Goal: Transaction & Acquisition: Subscribe to service/newsletter

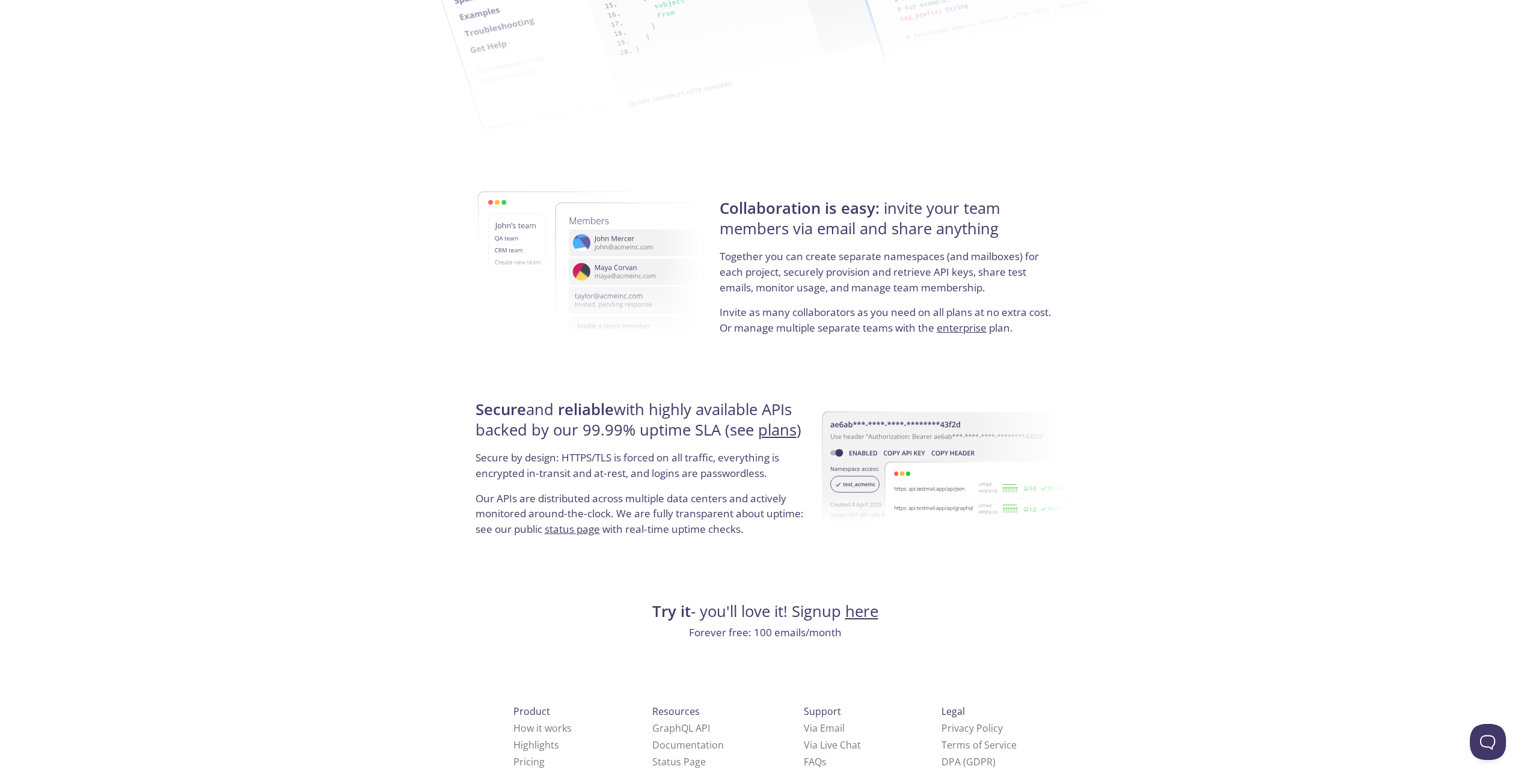
scroll to position [1964, 0]
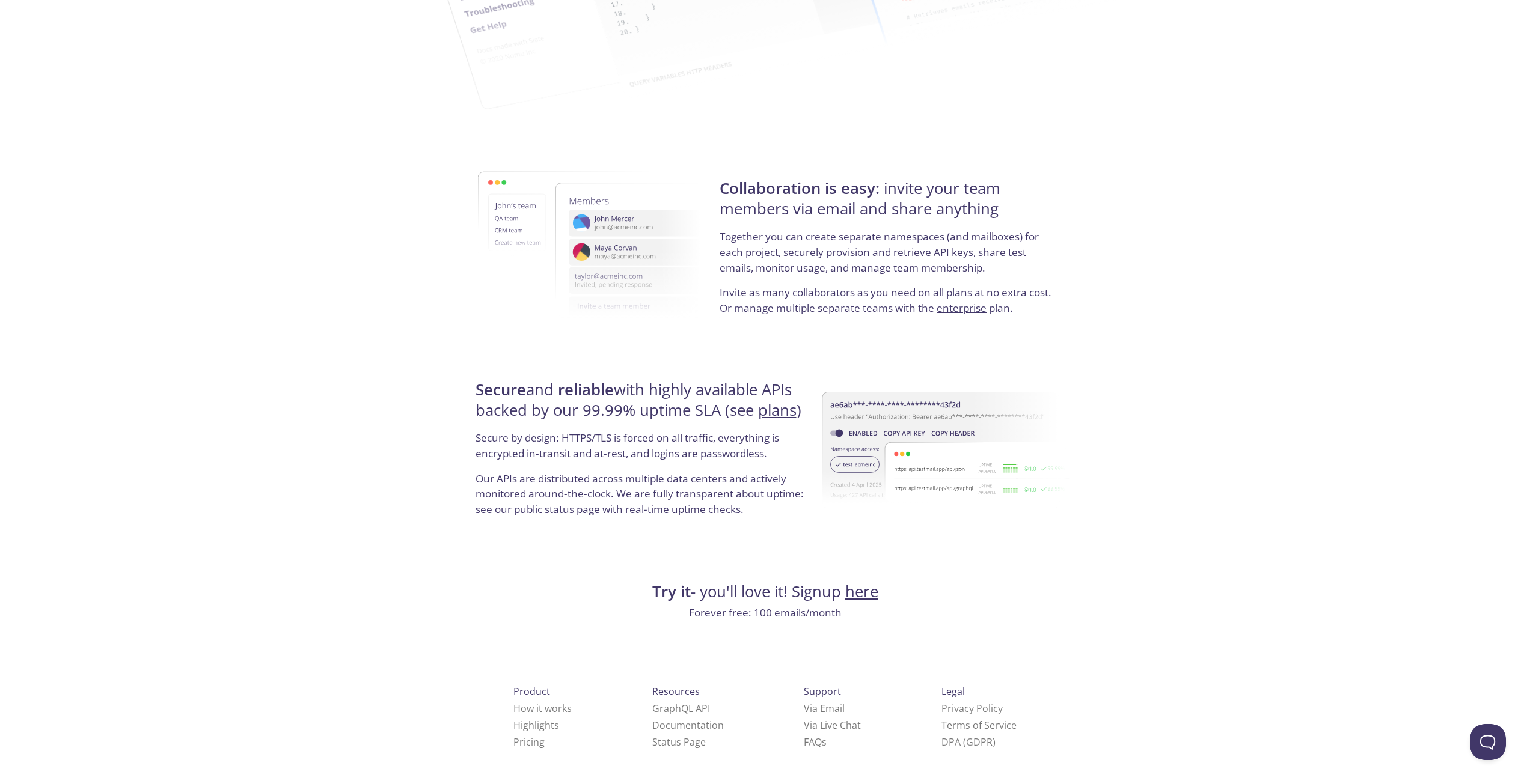
click at [858, 592] on link "here" at bounding box center [862, 591] width 33 height 21
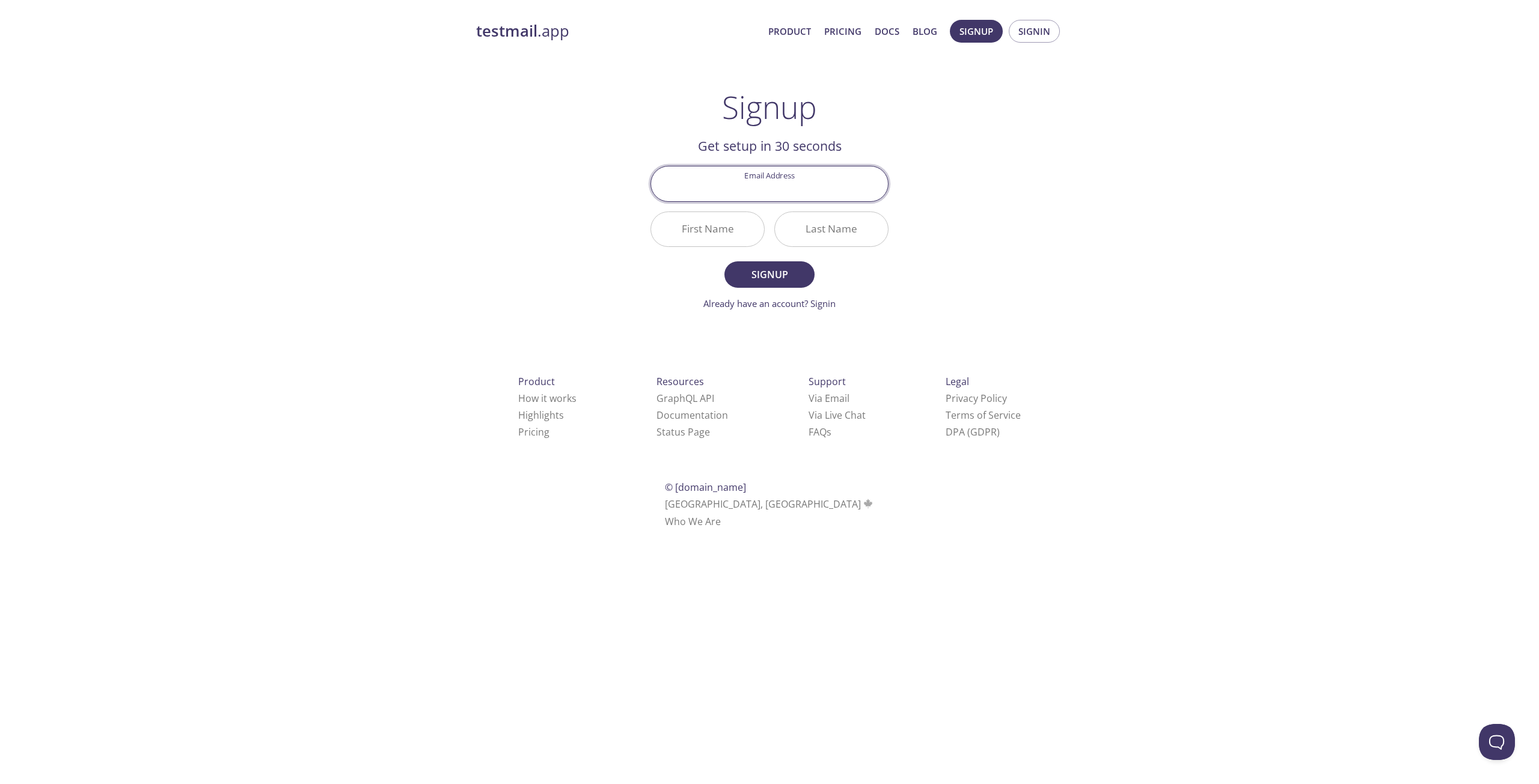
click at [771, 190] on input "Email Address" at bounding box center [770, 183] width 237 height 34
type input "[EMAIL_ADDRESS][DOMAIN_NAME]"
drag, startPoint x: 862, startPoint y: 191, endPoint x: 521, endPoint y: 192, distance: 341.0
click at [527, 190] on div "testmail .app Product Pricing Docs Blog Signup Signin Signup Get setup in 30 se…" at bounding box center [769, 288] width 616 height 552
click at [823, 308] on link "Already have an account? Signin" at bounding box center [769, 303] width 132 height 12
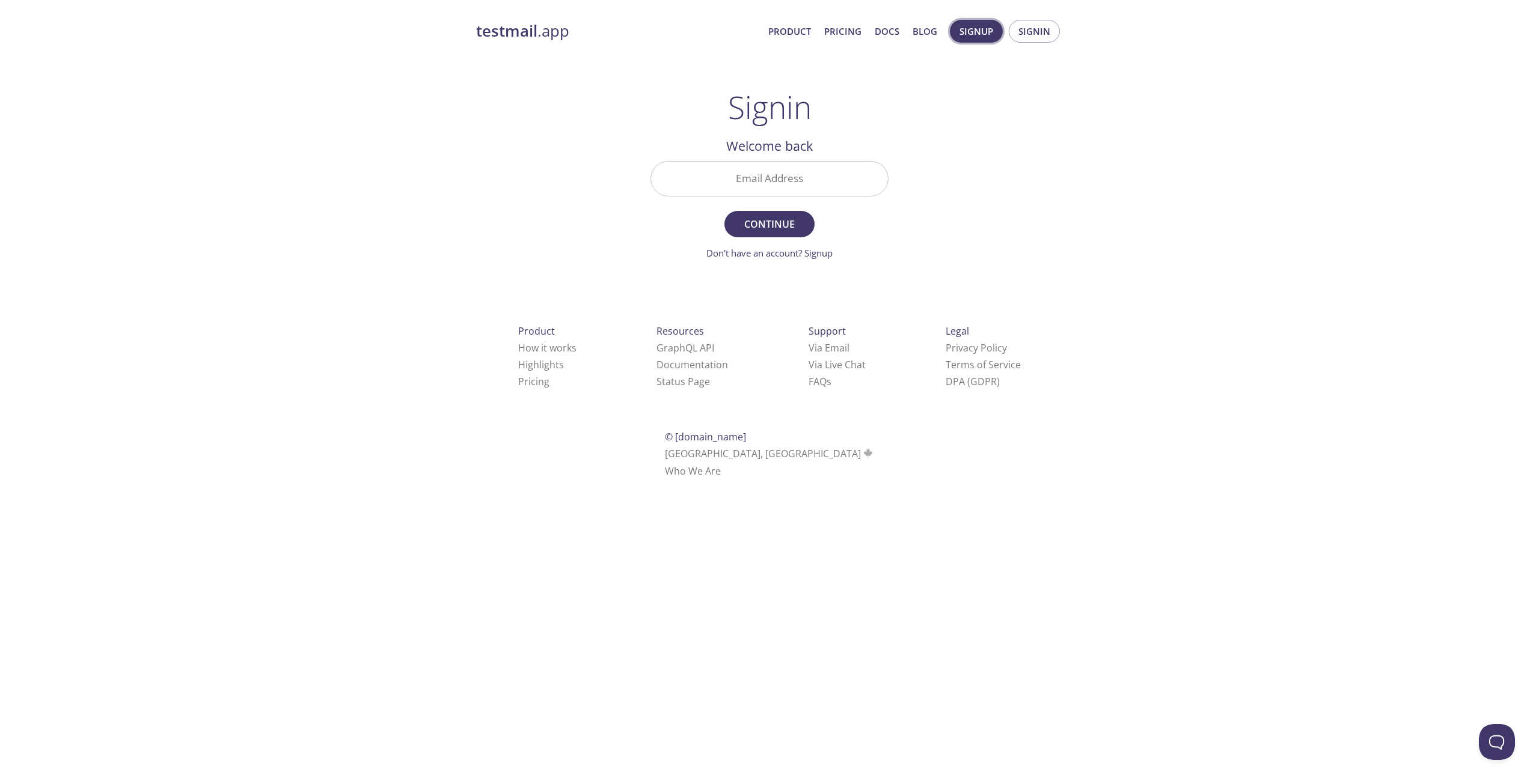
click at [977, 32] on span "Signup" at bounding box center [976, 32] width 34 height 16
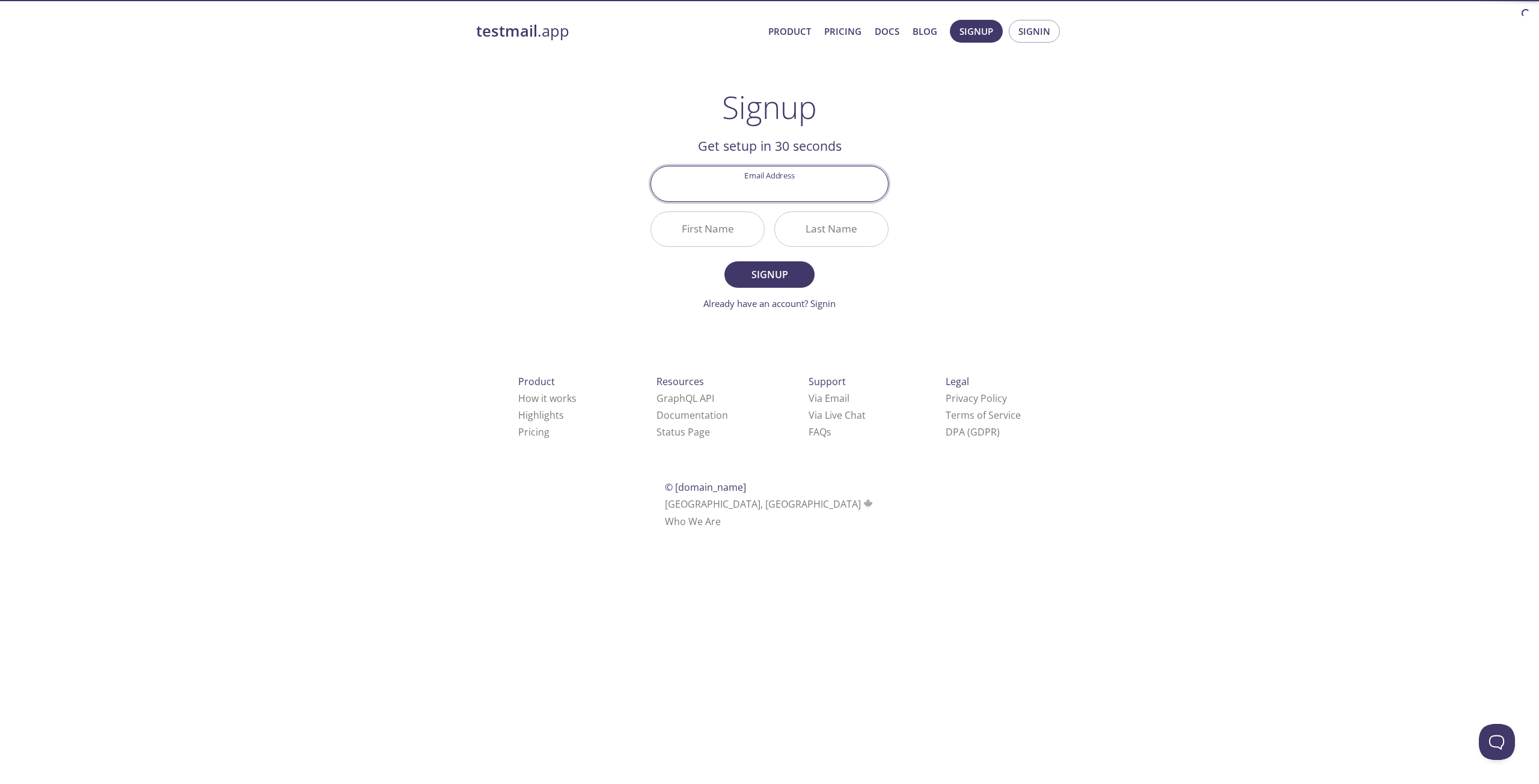
click at [782, 187] on input "Email Address" at bounding box center [770, 183] width 237 height 34
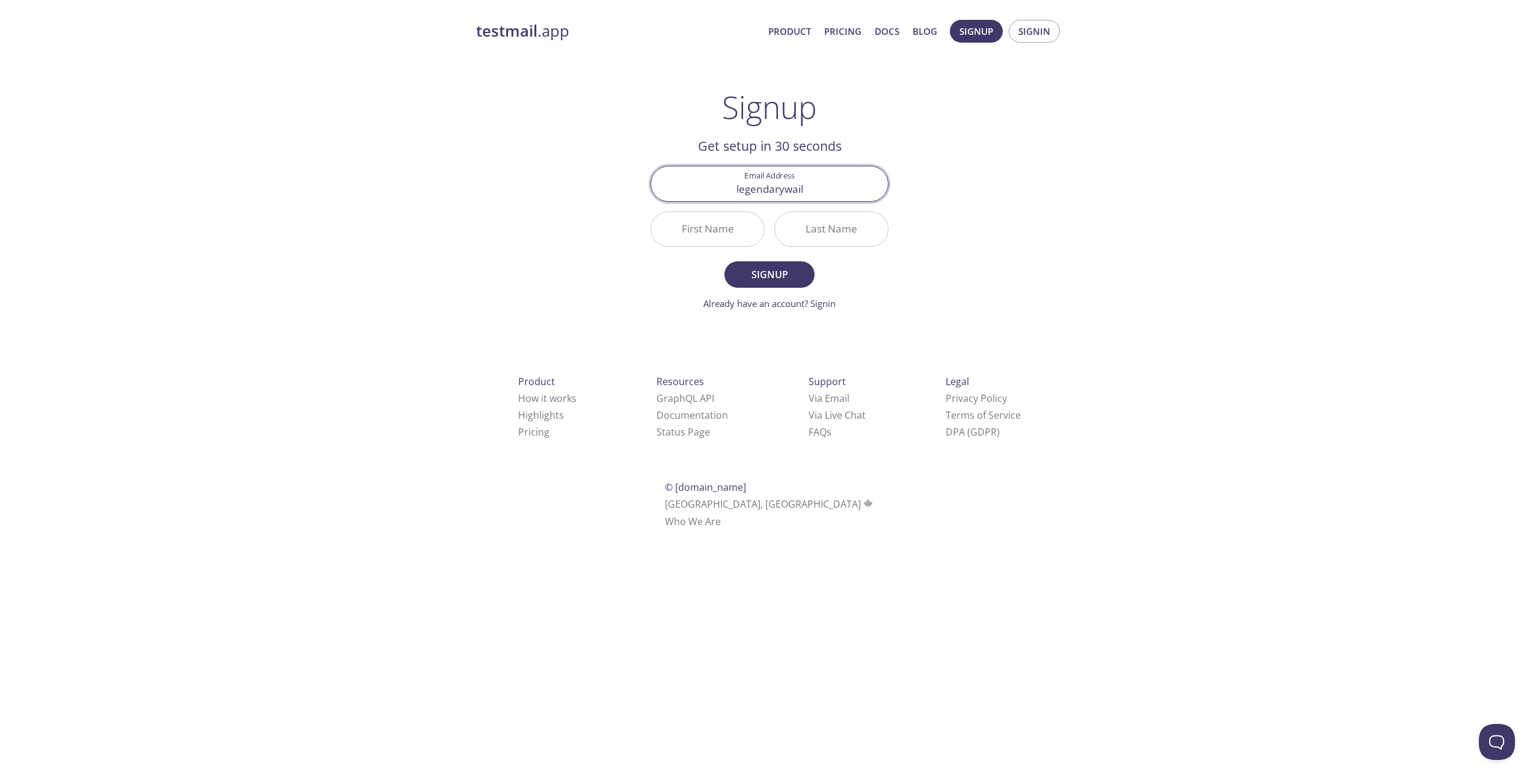
type input "[EMAIL_ADDRESS][DOMAIN_NAME]"
click at [684, 223] on input "First Name" at bounding box center [707, 228] width 113 height 34
type input "[PERSON_NAME]"
click at [838, 236] on input "Last Name" at bounding box center [831, 228] width 113 height 34
type input "n"
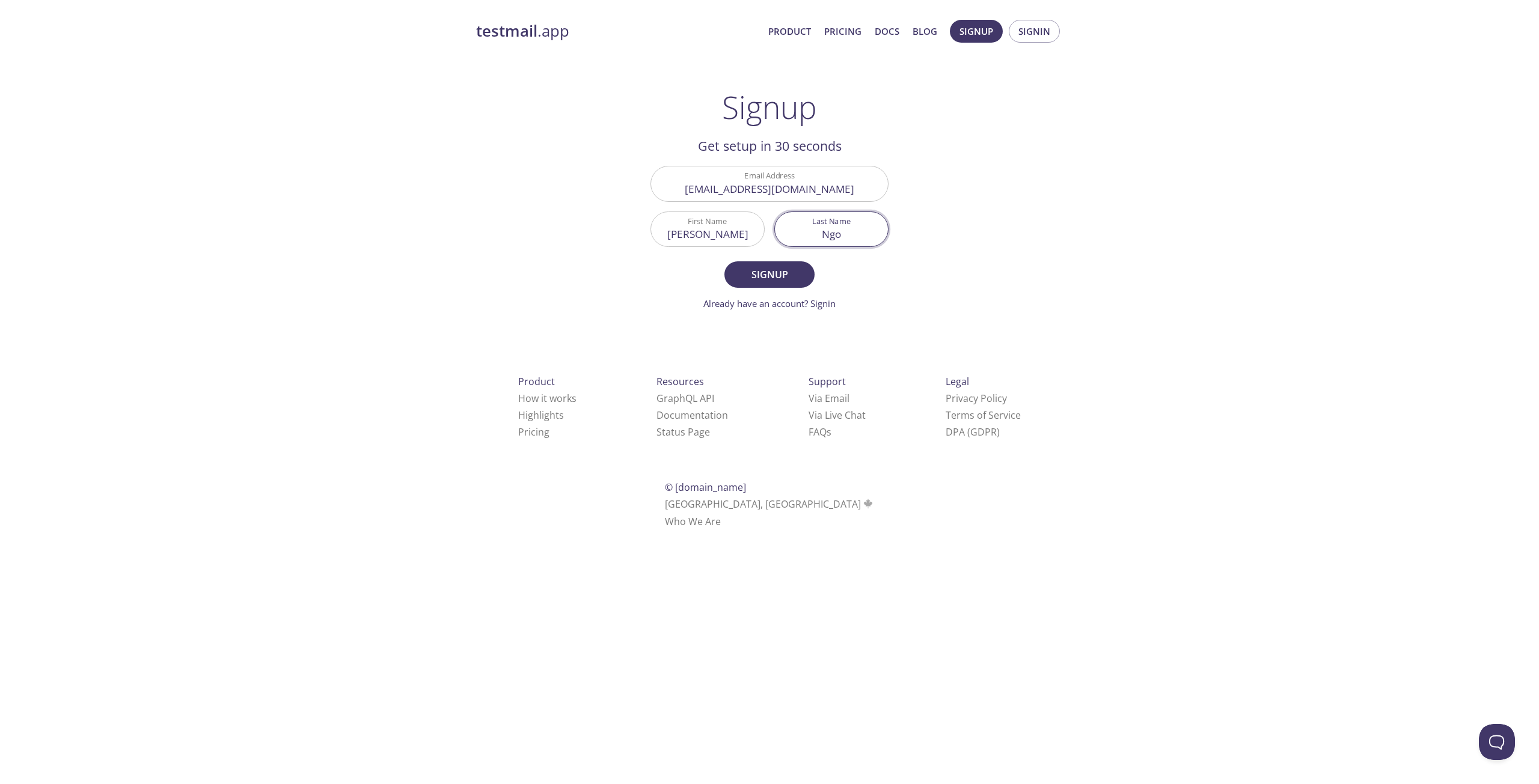
type input "Ngo"
drag, startPoint x: 776, startPoint y: 257, endPoint x: 774, endPoint y: 266, distance: 9.2
click at [776, 259] on form "Email Address [EMAIL_ADDRESS][DOMAIN_NAME] First Name [PERSON_NAME] Last Name […" at bounding box center [769, 238] width 238 height 145
click at [772, 270] on span "Signup" at bounding box center [769, 274] width 64 height 17
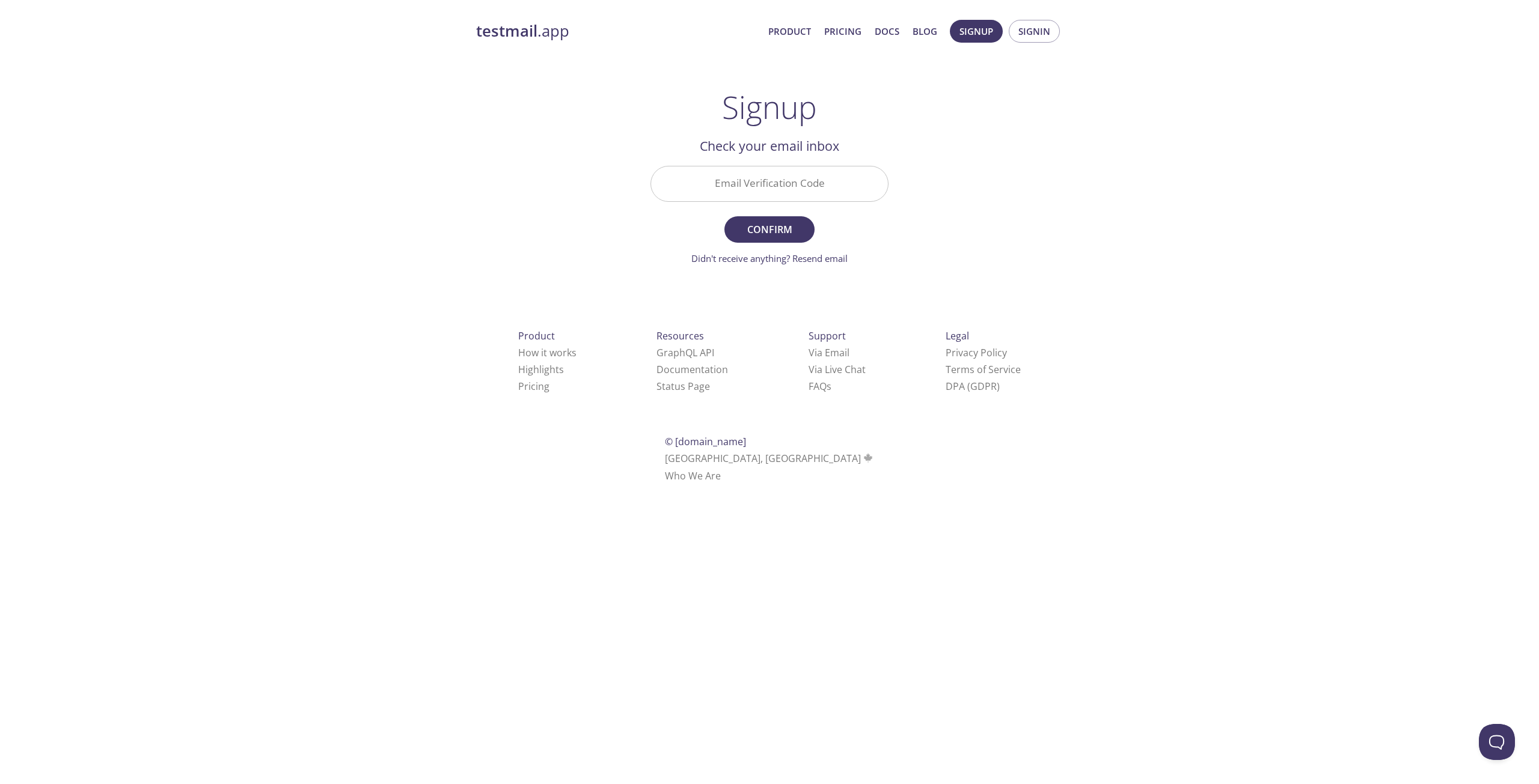
click at [781, 174] on input "Email Verification Code" at bounding box center [770, 183] width 237 height 34
click at [759, 190] on input "XFEK32" at bounding box center [770, 183] width 237 height 34
type input "X6FEK32"
click at [782, 236] on span "Confirm" at bounding box center [769, 229] width 64 height 17
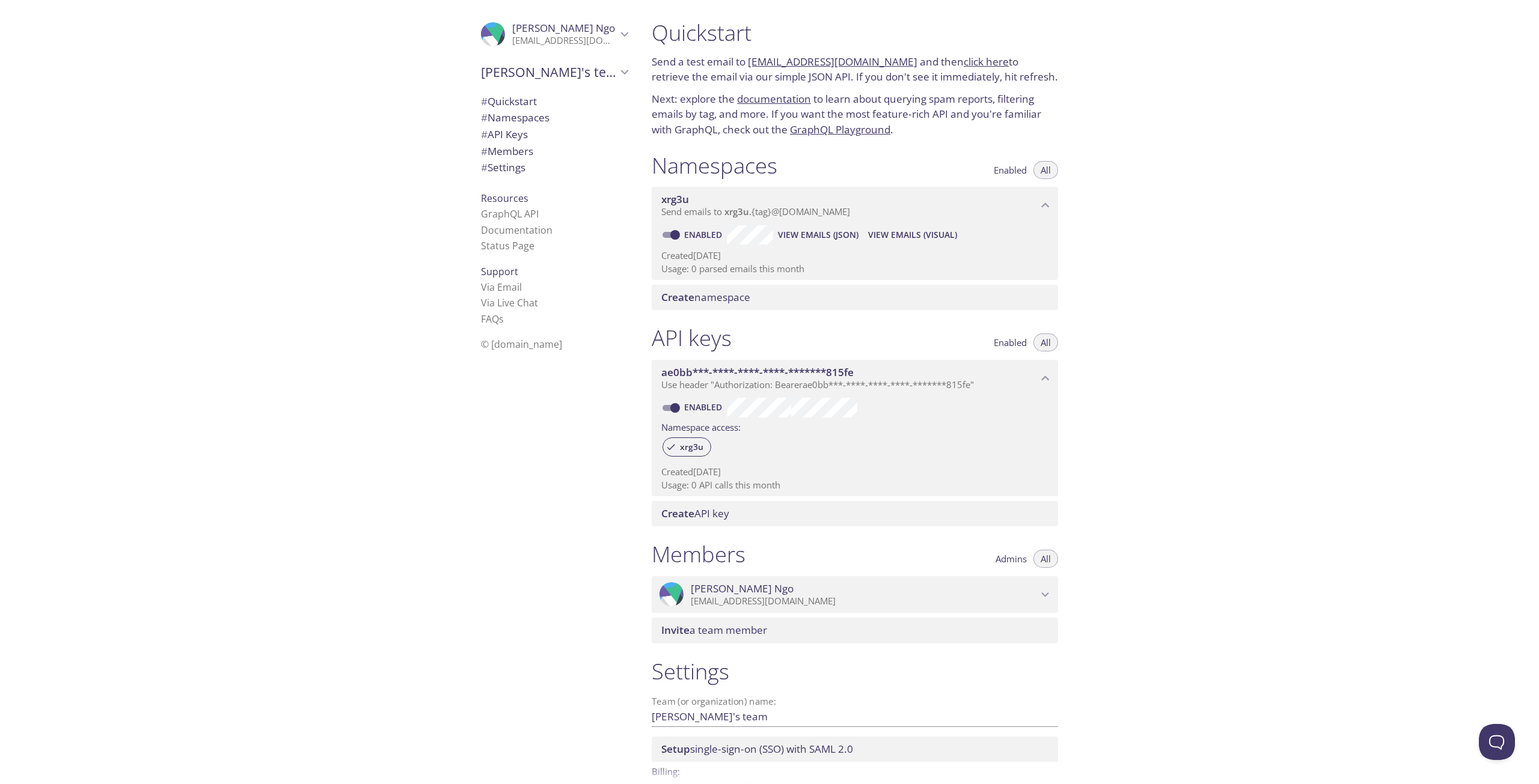
click at [712, 293] on span "Create namespace" at bounding box center [706, 296] width 89 height 13
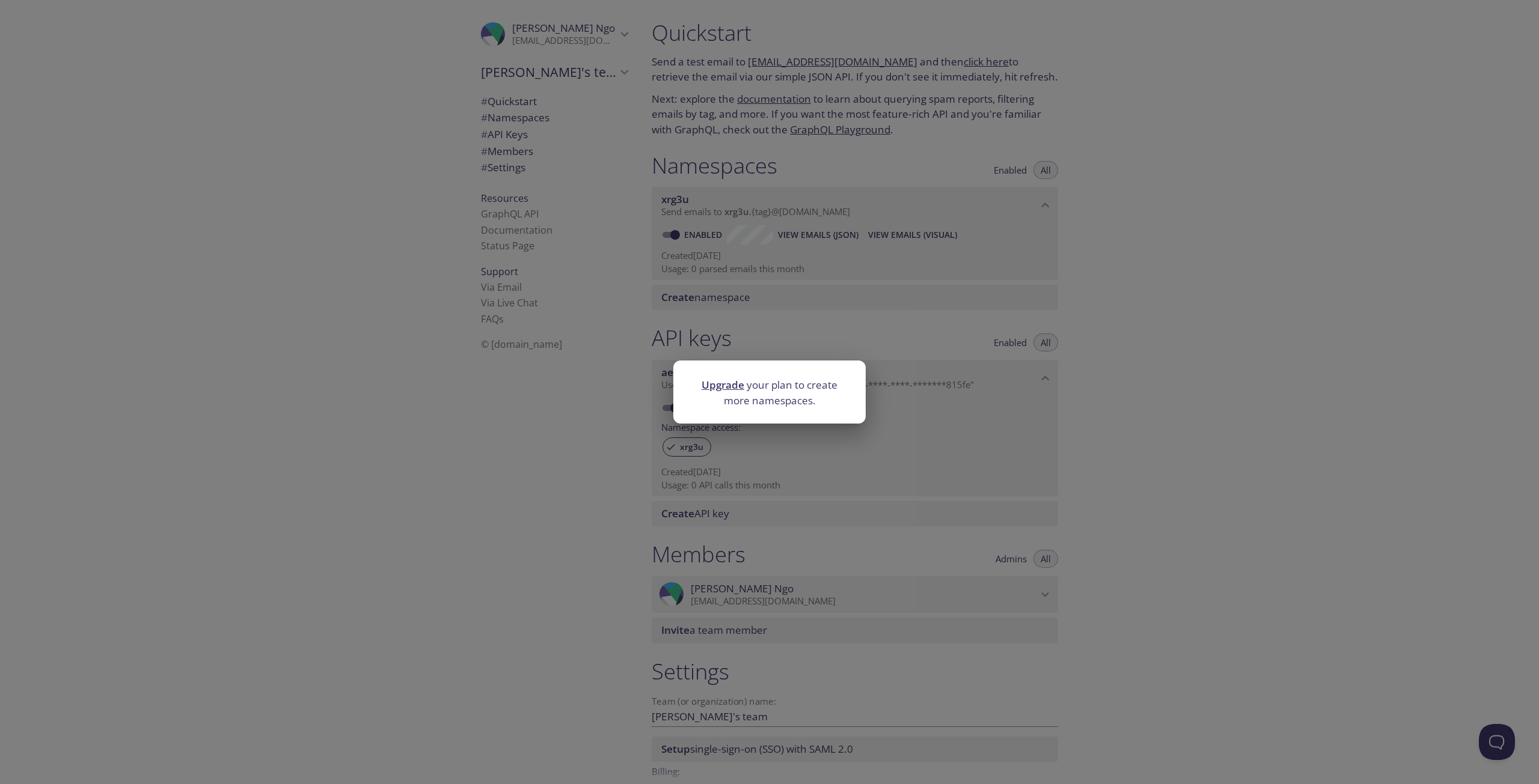
click at [887, 345] on div "Upgrade your plan to create more namespaces." at bounding box center [769, 392] width 1539 height 784
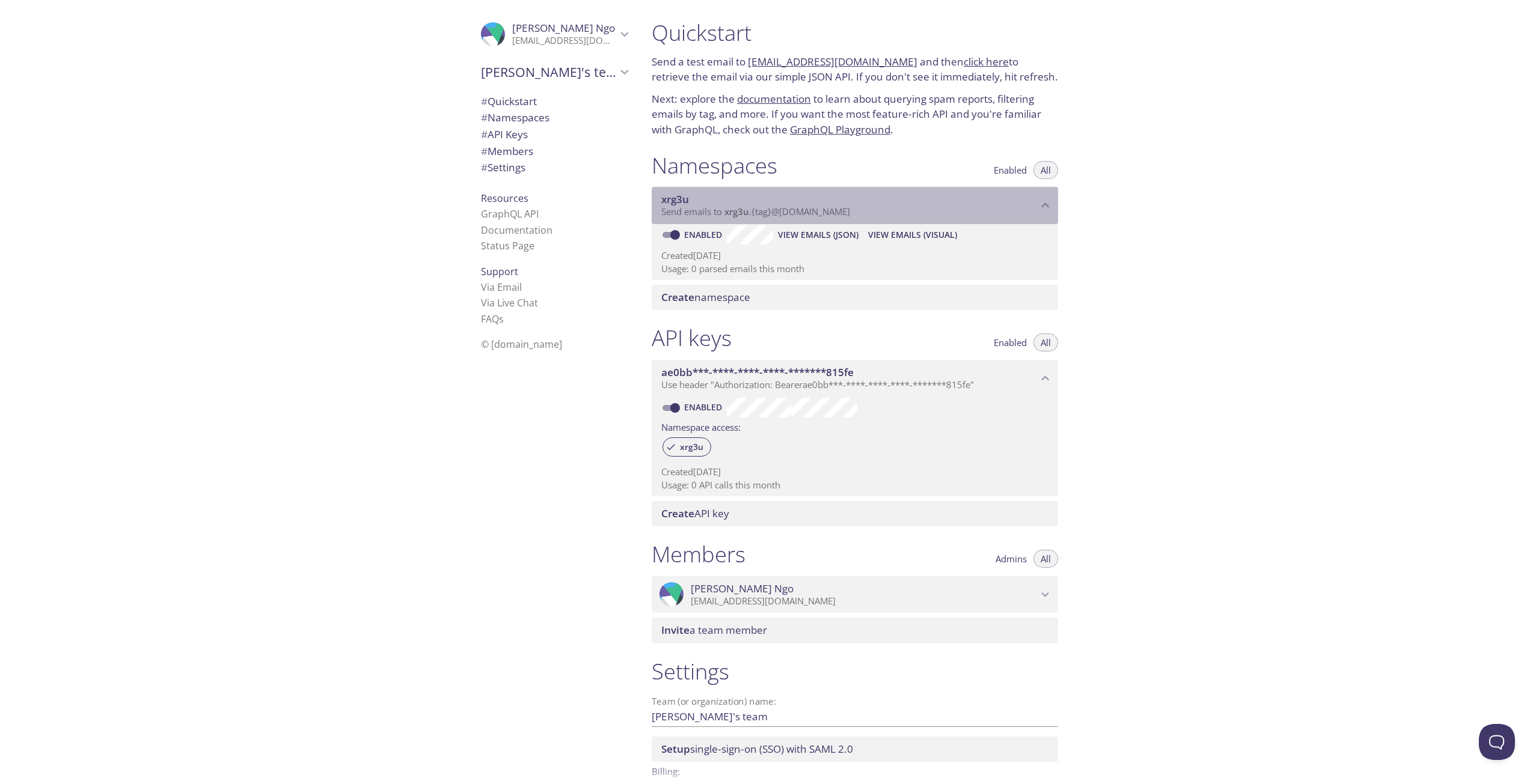
click at [1023, 207] on p "Send emails to xrg3u . {tag} @[DOMAIN_NAME]" at bounding box center [850, 212] width 376 height 12
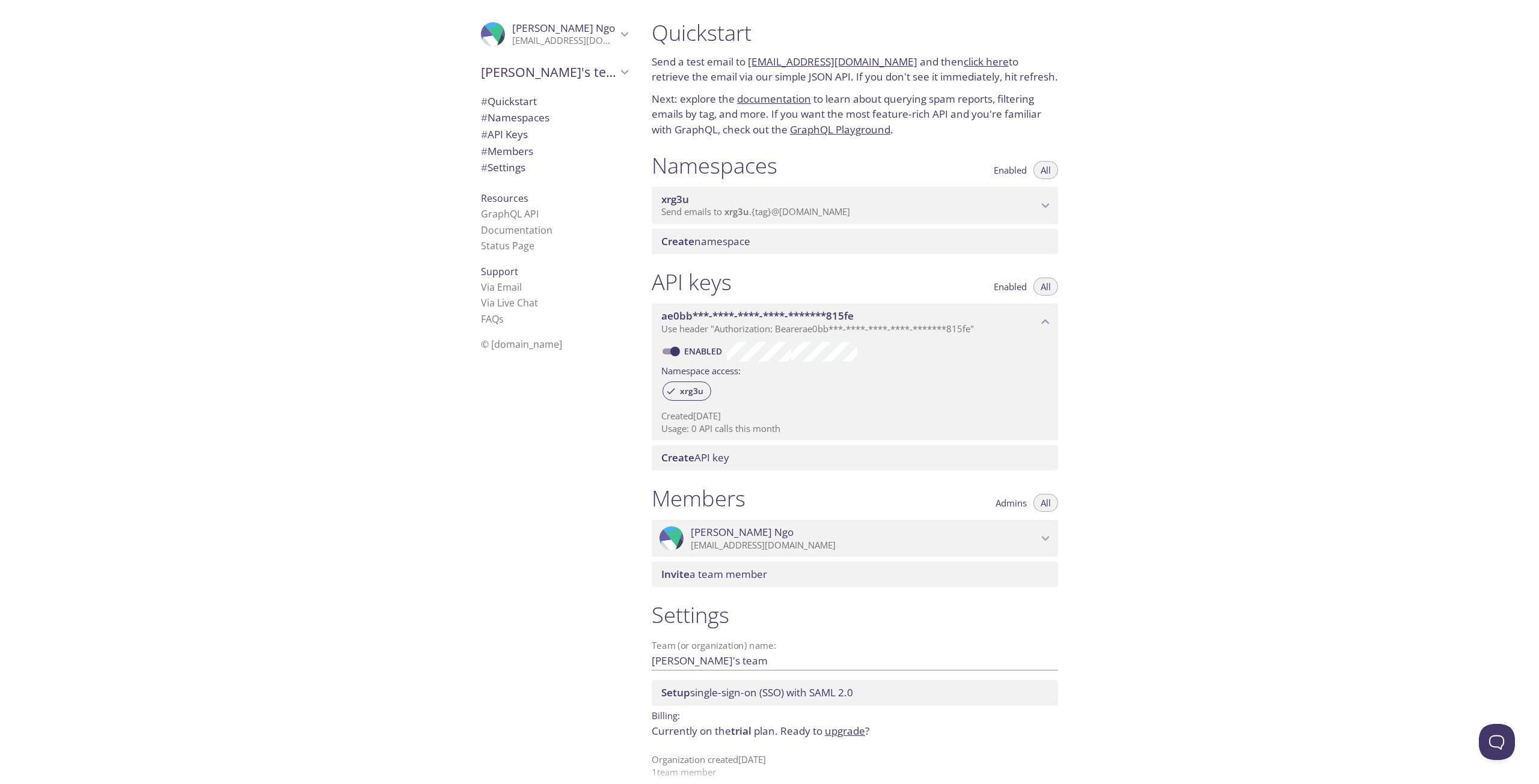
click at [1023, 207] on p "Send emails to xrg3u . {tag} @[DOMAIN_NAME]" at bounding box center [850, 212] width 376 height 12
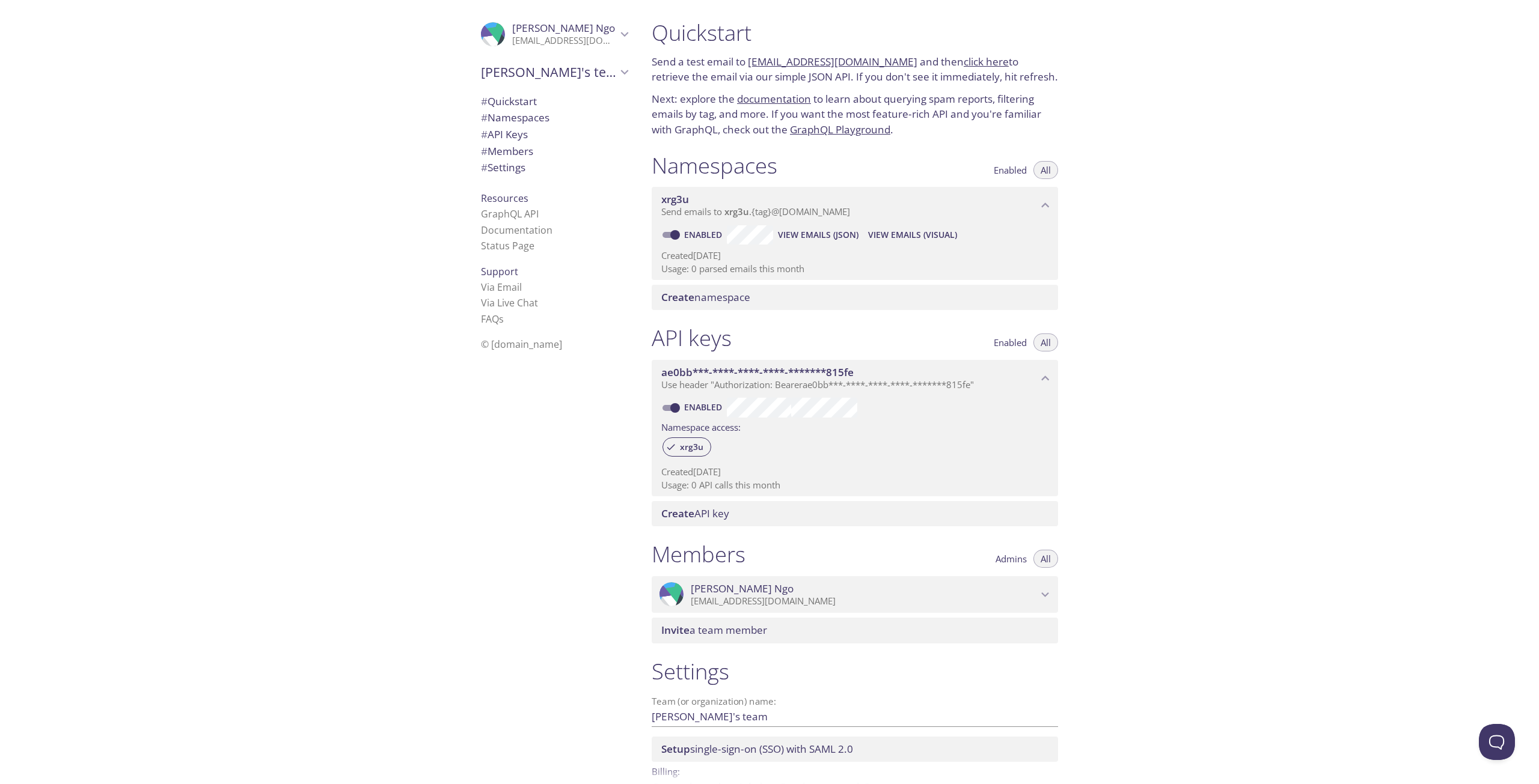
click at [712, 202] on span "xrg3u" at bounding box center [850, 199] width 376 height 13
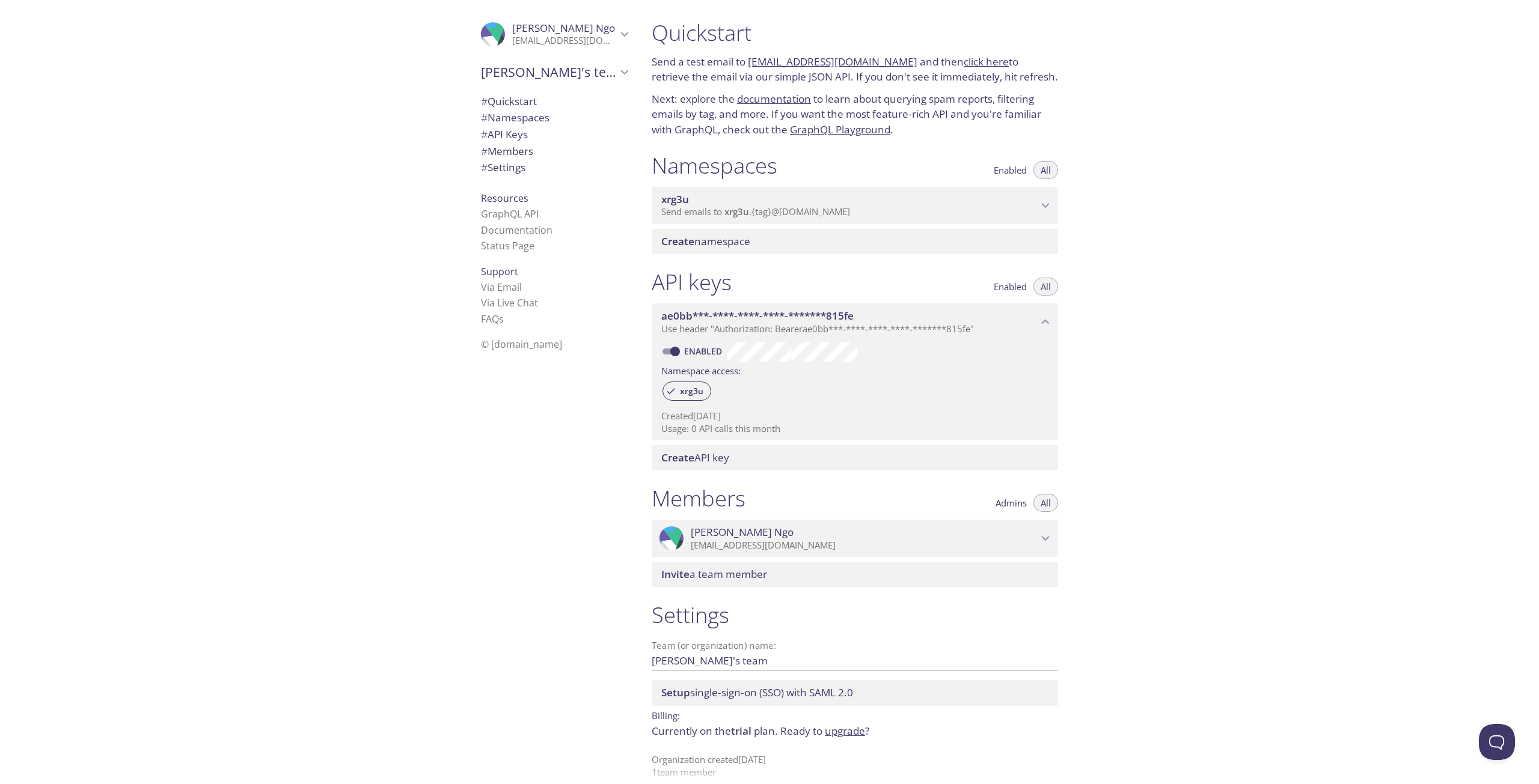
click at [712, 202] on span "xrg3u" at bounding box center [850, 199] width 376 height 13
